Goal: Information Seeking & Learning: Learn about a topic

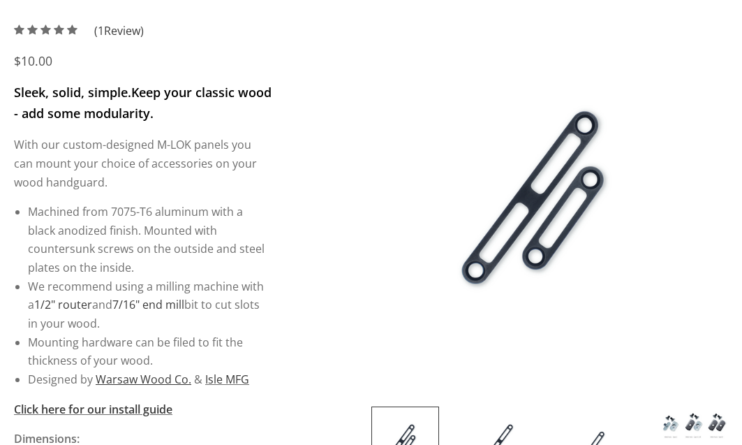
scroll to position [209, 0]
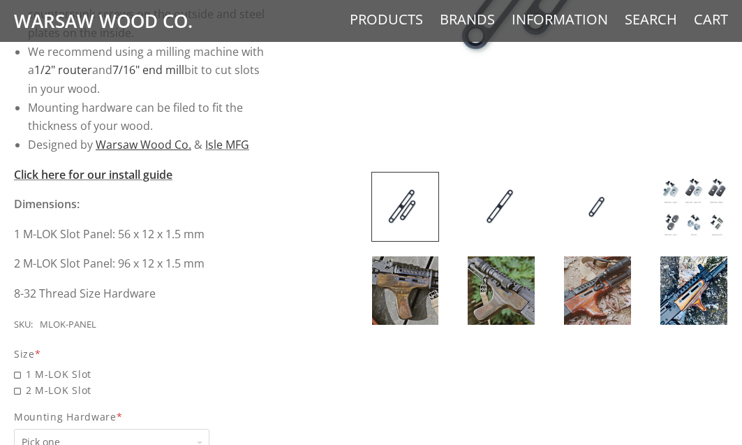
click at [420, 297] on img at bounding box center [405, 290] width 67 height 68
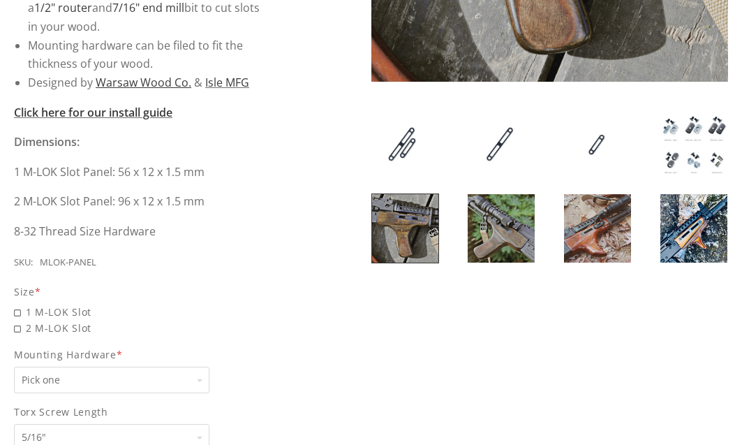
scroll to position [489, 0]
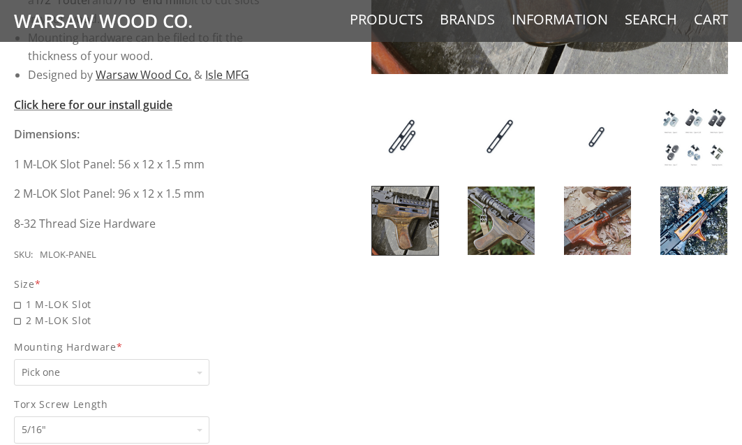
click at [696, 216] on img at bounding box center [693, 220] width 67 height 68
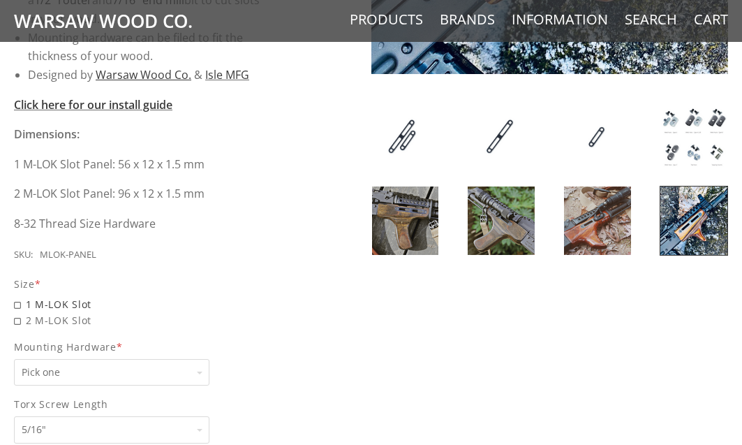
click at [80, 303] on span "1 M-LOK Slot" at bounding box center [143, 304] width 258 height 16
click at [80, 297] on input "1 M-LOK Slot" at bounding box center [111, 296] width 195 height 1
radio input "true"
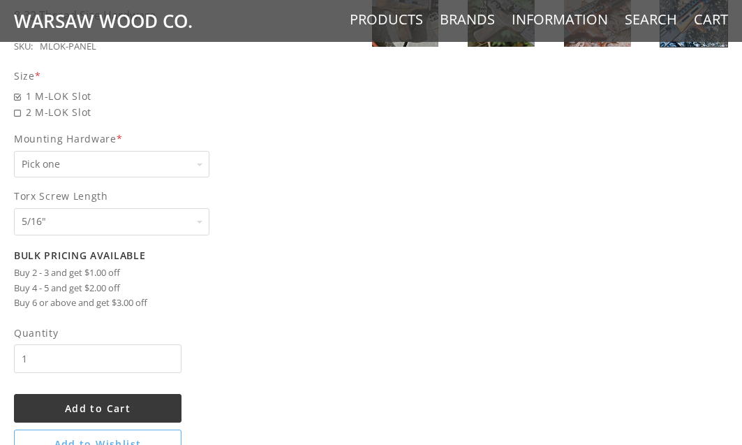
scroll to position [698, 0]
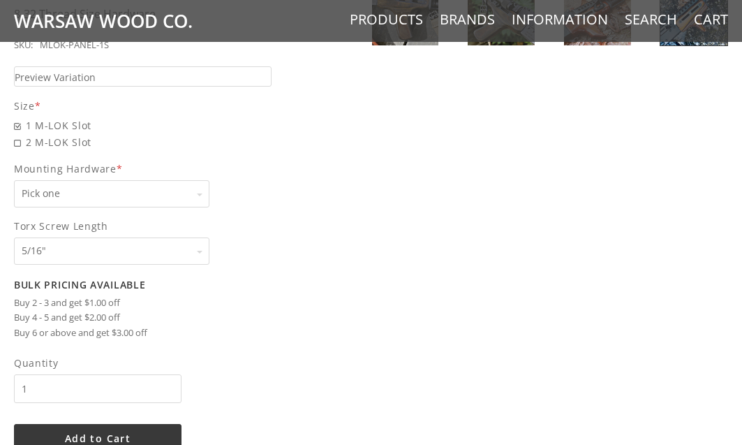
click at [50, 149] on span "2 M-LOK Slot" at bounding box center [143, 142] width 258 height 16
click at [50, 135] on input "2 M-LOK Slot" at bounding box center [111, 134] width 195 height 1
radio input "true"
click at [76, 178] on label "Mounting Hardware * Pick one Pick one None Weld Nuts - Type A & Torx Screws +$1…" at bounding box center [143, 184] width 258 height 47
click at [76, 180] on select "Pick one None Weld Nuts - Type A & Torx Screws +$1 Weld Nuts - Type A + B & Tor…" at bounding box center [111, 193] width 195 height 27
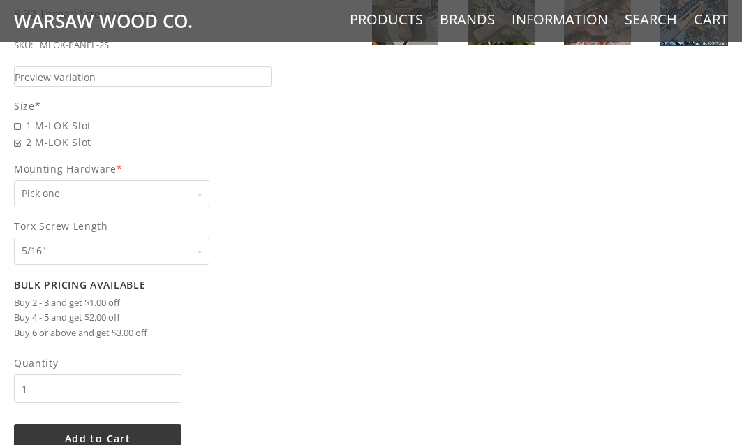
click at [85, 199] on select "Pick one None Weld Nuts - Type A & Torx Screws +$1 Weld Nuts - Type A + B & Tor…" at bounding box center [111, 193] width 195 height 27
click at [64, 127] on span "1 M-LOK Slot" at bounding box center [143, 125] width 258 height 16
click at [64, 118] on input "1 M-LOK Slot" at bounding box center [111, 117] width 195 height 1
radio input "true"
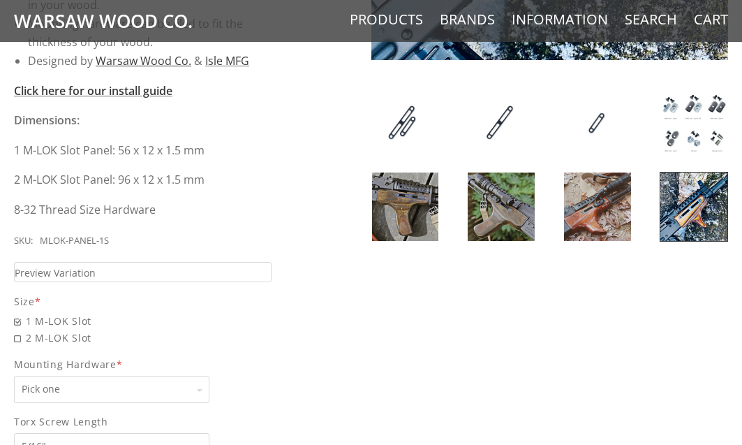
scroll to position [489, 0]
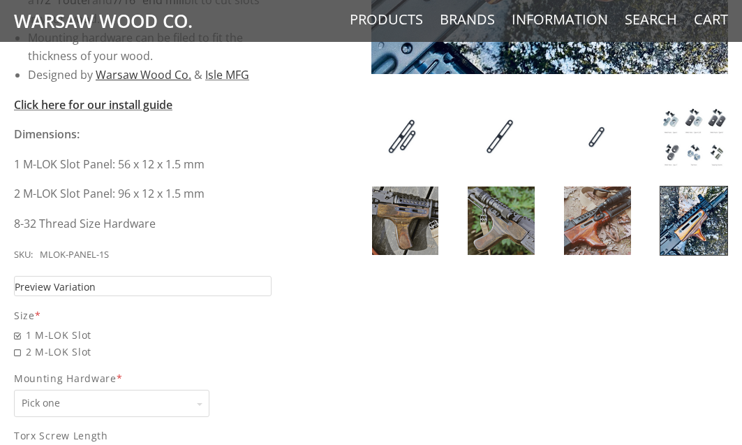
click at [117, 283] on link "Preview Variation" at bounding box center [143, 286] width 258 height 20
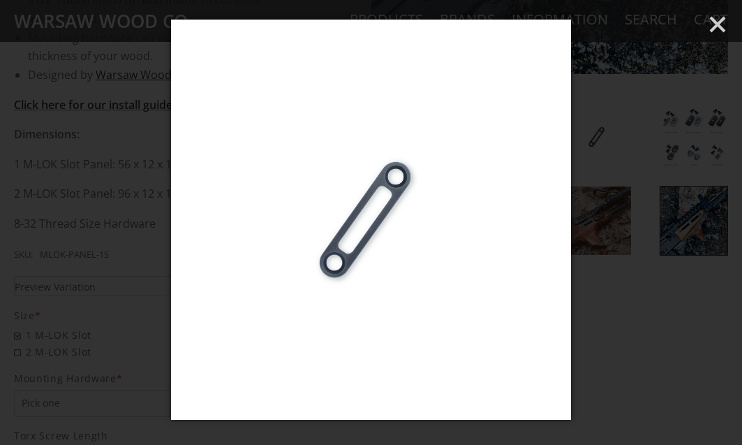
click at [82, 254] on div at bounding box center [371, 222] width 742 height 445
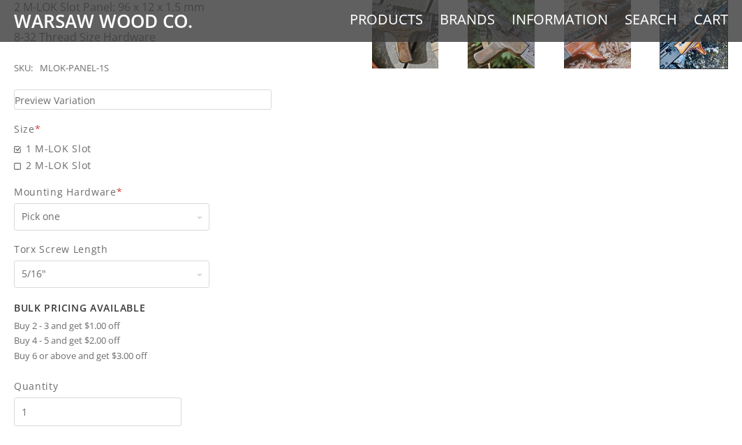
scroll to position [698, 0]
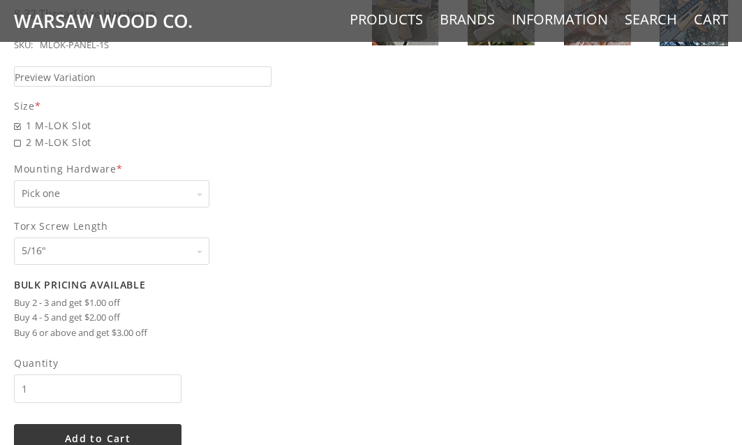
click at [130, 193] on select "Pick one None Weld Nuts - Type A & Torx Screws +$1 Weld Nuts - Type A + B & Tor…" at bounding box center [111, 193] width 195 height 27
click at [427, 265] on div "5 / 5 ( 1 Review) $10.00 Sleek, solid, simple. Keep your classic wood - add som…" at bounding box center [371, 1] width 742 height 987
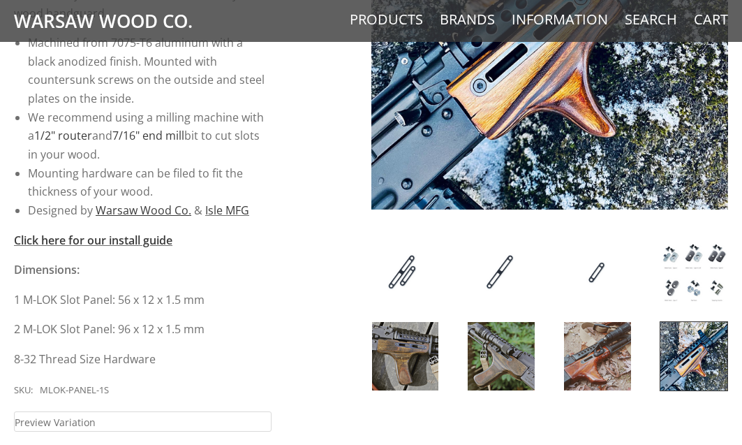
scroll to position [349, 0]
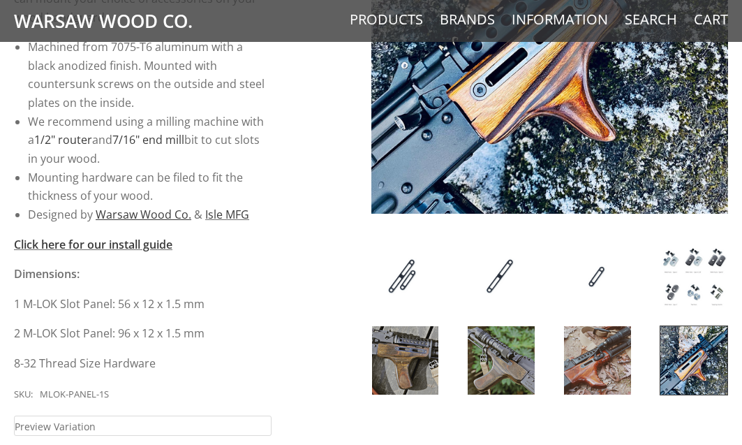
click at [691, 286] on img at bounding box center [693, 276] width 67 height 68
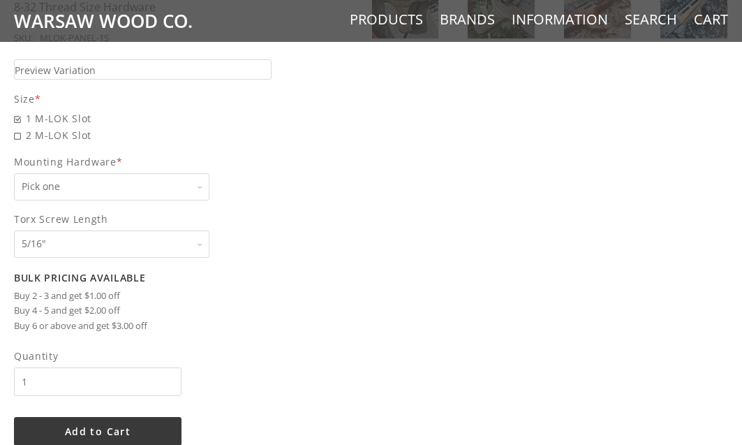
scroll to position [698, 0]
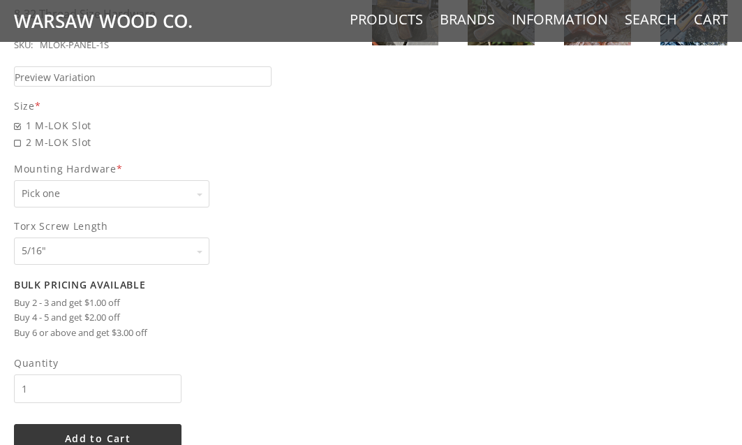
click at [105, 202] on select "Pick one None Weld Nuts - Type A & Torx Screws +$1 Weld Nuts - Type A + B & Tor…" at bounding box center [111, 193] width 195 height 27
select select "830"
click at [14, 180] on select "Pick one None Weld Nuts - Type A & Torx Screws +$1 Weld Nuts - Type A + B & Tor…" at bounding box center [111, 193] width 195 height 27
click at [138, 244] on select "Pick one 5/16" 3/8" 1/2" 5/8" None" at bounding box center [111, 250] width 195 height 27
select select "1069"
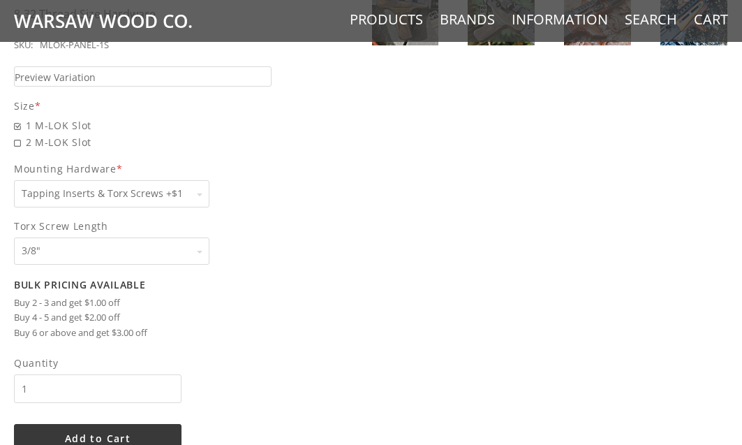
click at [14, 237] on select "Pick one 5/16" 3/8" 1/2" 5/8" None" at bounding box center [111, 250] width 195 height 27
click at [311, 261] on div "5 / 5 ( 1 Review) $11.00 Sleek, solid, simple. Keep your classic wood - add som…" at bounding box center [371, 1] width 742 height 987
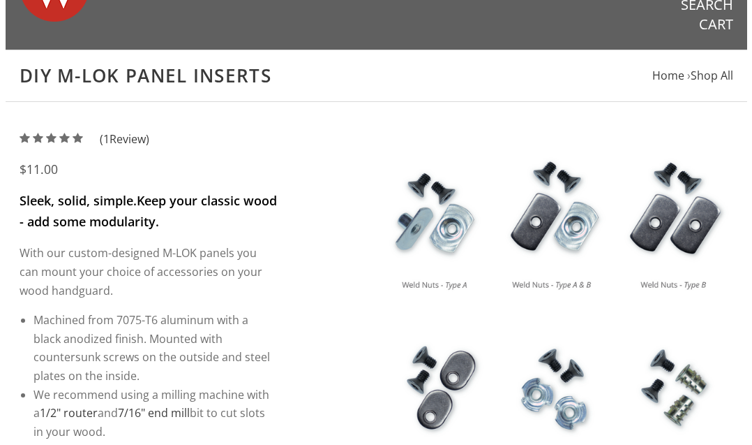
scroll to position [0, 0]
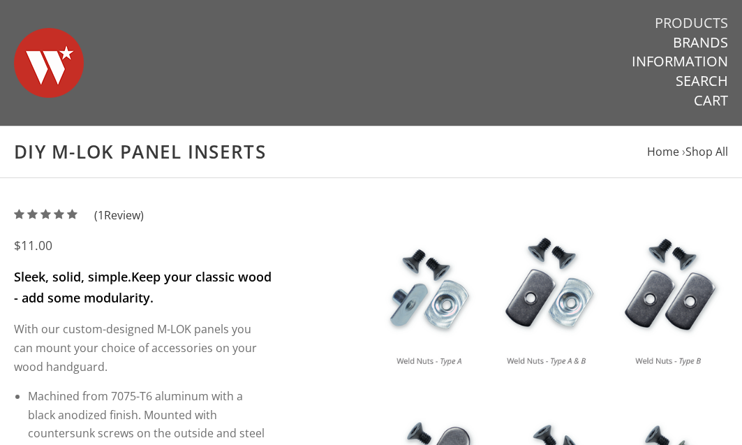
click at [689, 20] on link "Products" at bounding box center [691, 23] width 73 height 18
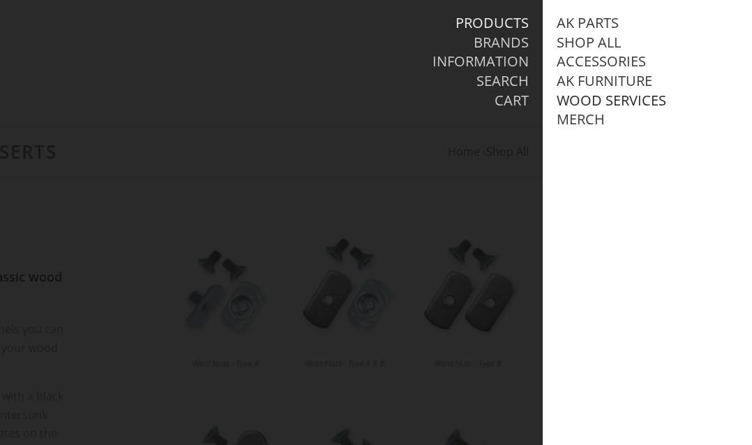
click at [604, 101] on link "Wood Services" at bounding box center [612, 100] width 110 height 18
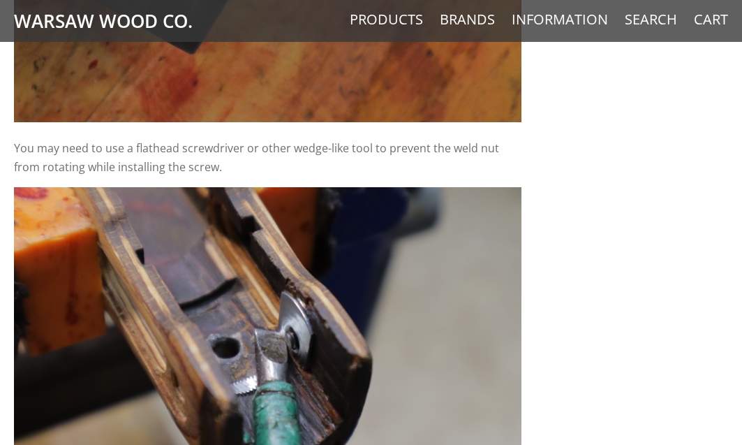
scroll to position [7818, 0]
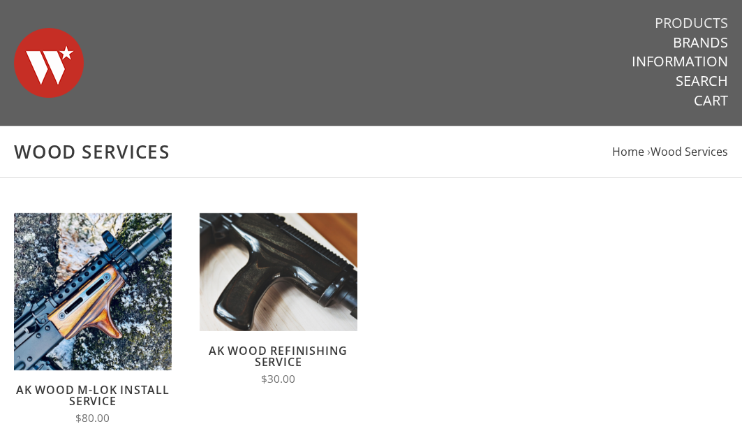
click at [706, 25] on link "Products" at bounding box center [691, 23] width 73 height 18
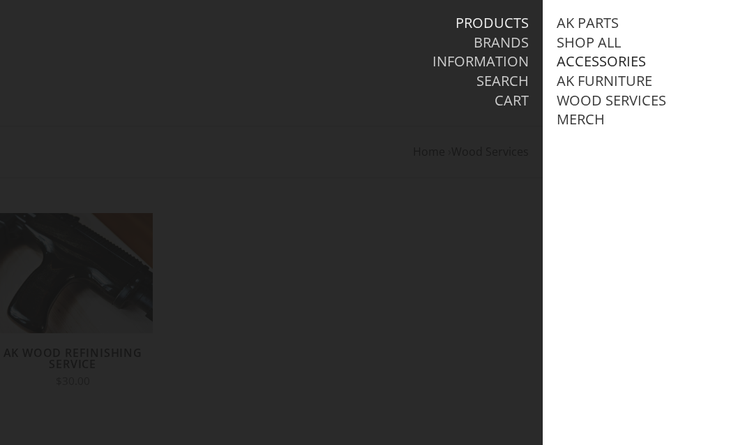
click at [600, 59] on link "Accessories" at bounding box center [601, 61] width 89 height 18
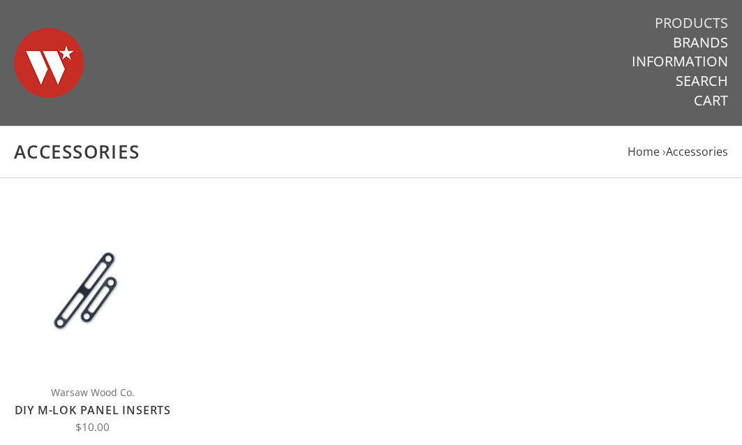
click at [693, 23] on link "Products" at bounding box center [691, 23] width 73 height 18
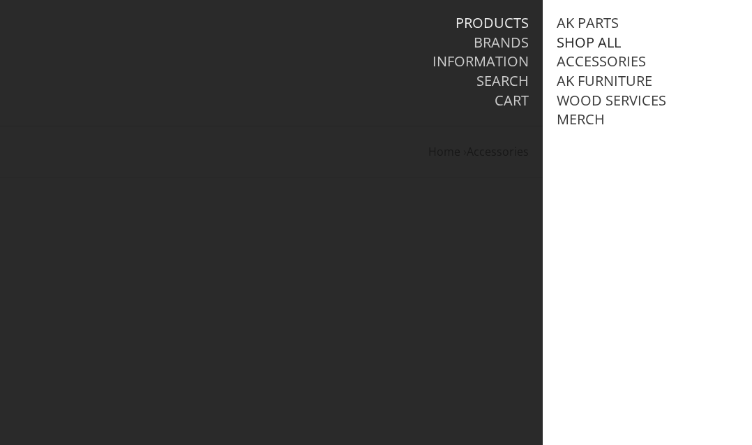
click at [590, 43] on link "Shop All" at bounding box center [589, 43] width 64 height 18
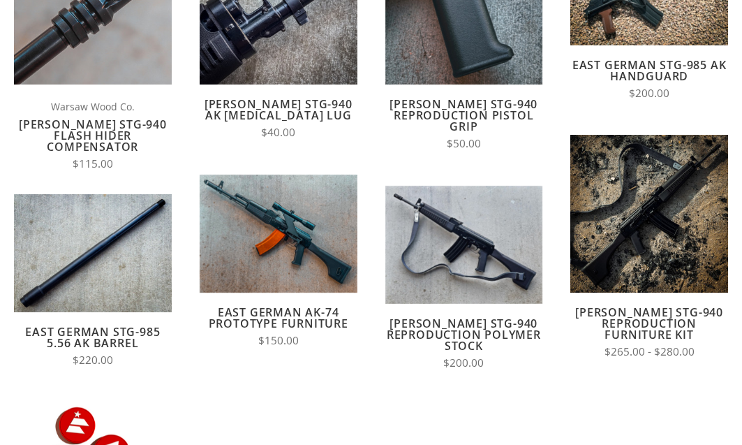
scroll to position [279, 0]
